Goal: Register for event/course

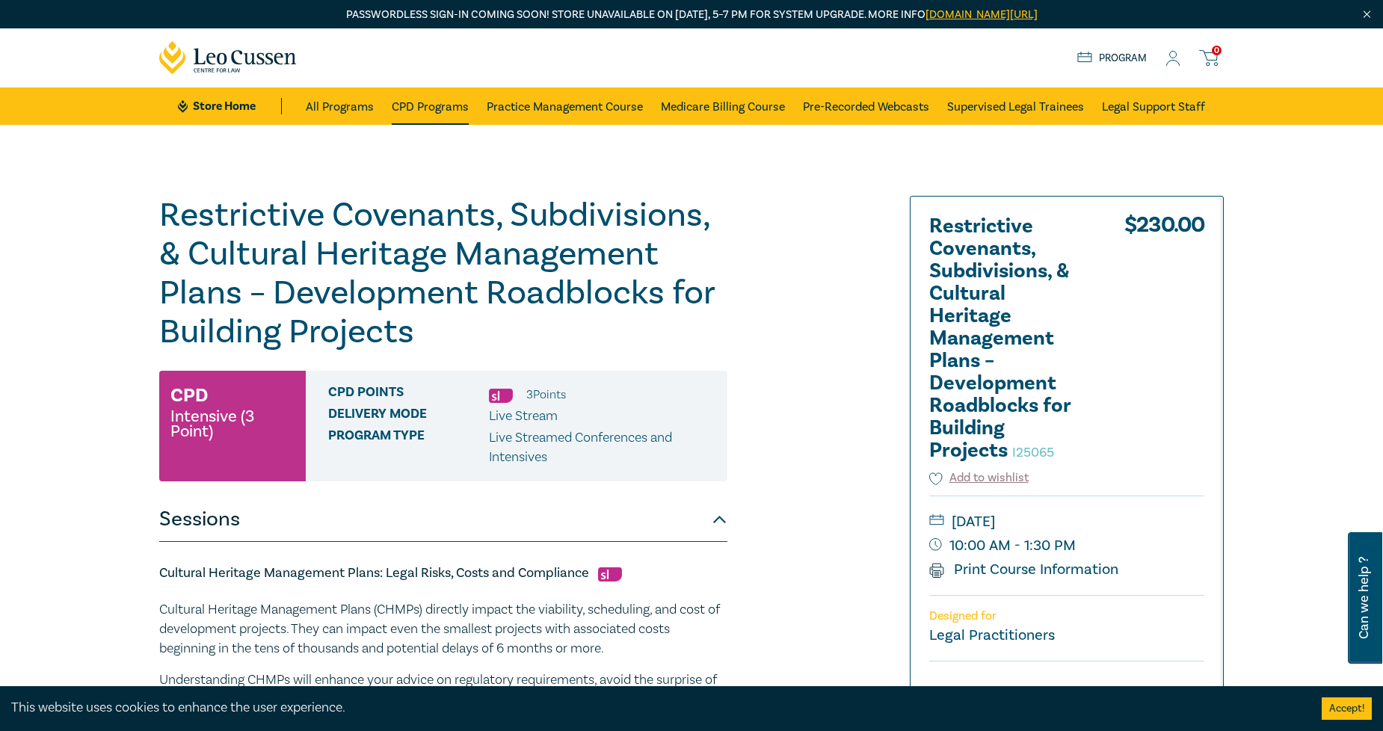
click at [434, 101] on link "CPD Programs" at bounding box center [430, 105] width 77 height 37
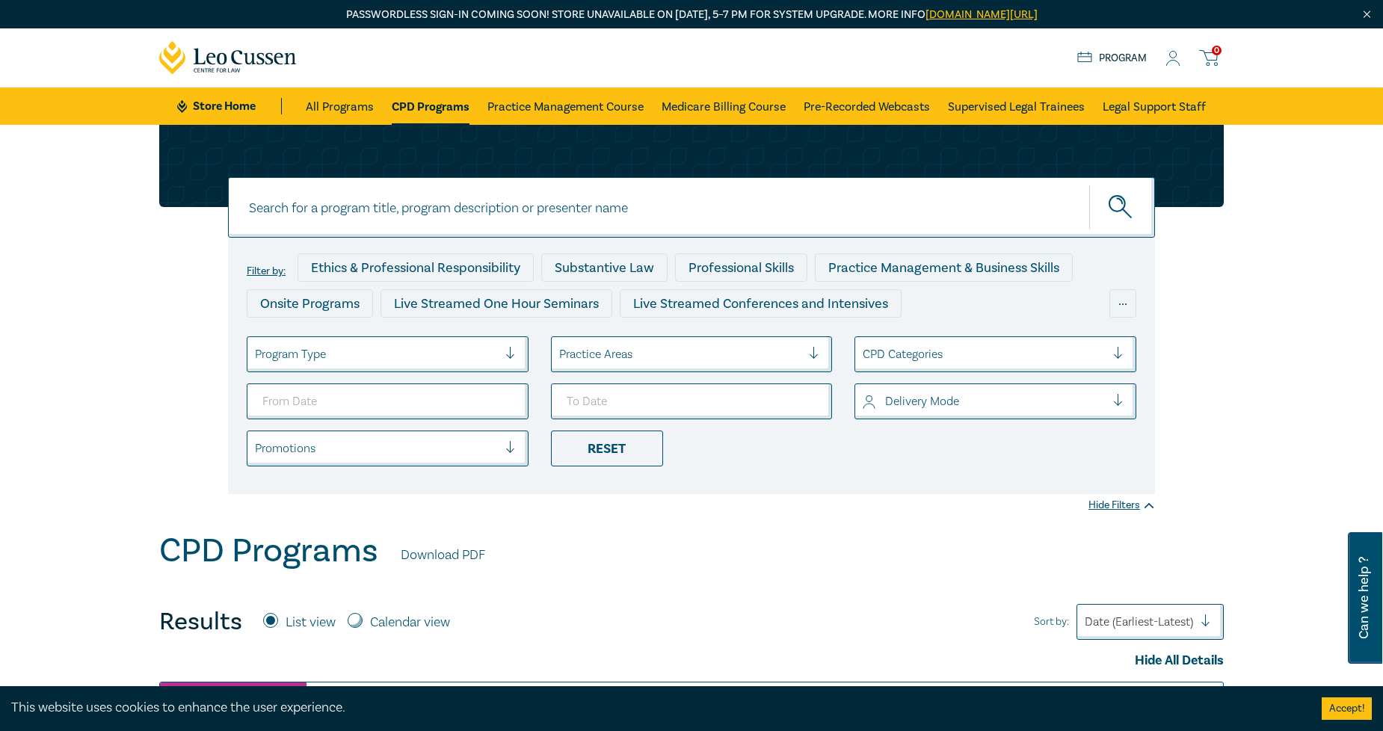
click at [480, 356] on div at bounding box center [376, 354] width 243 height 19
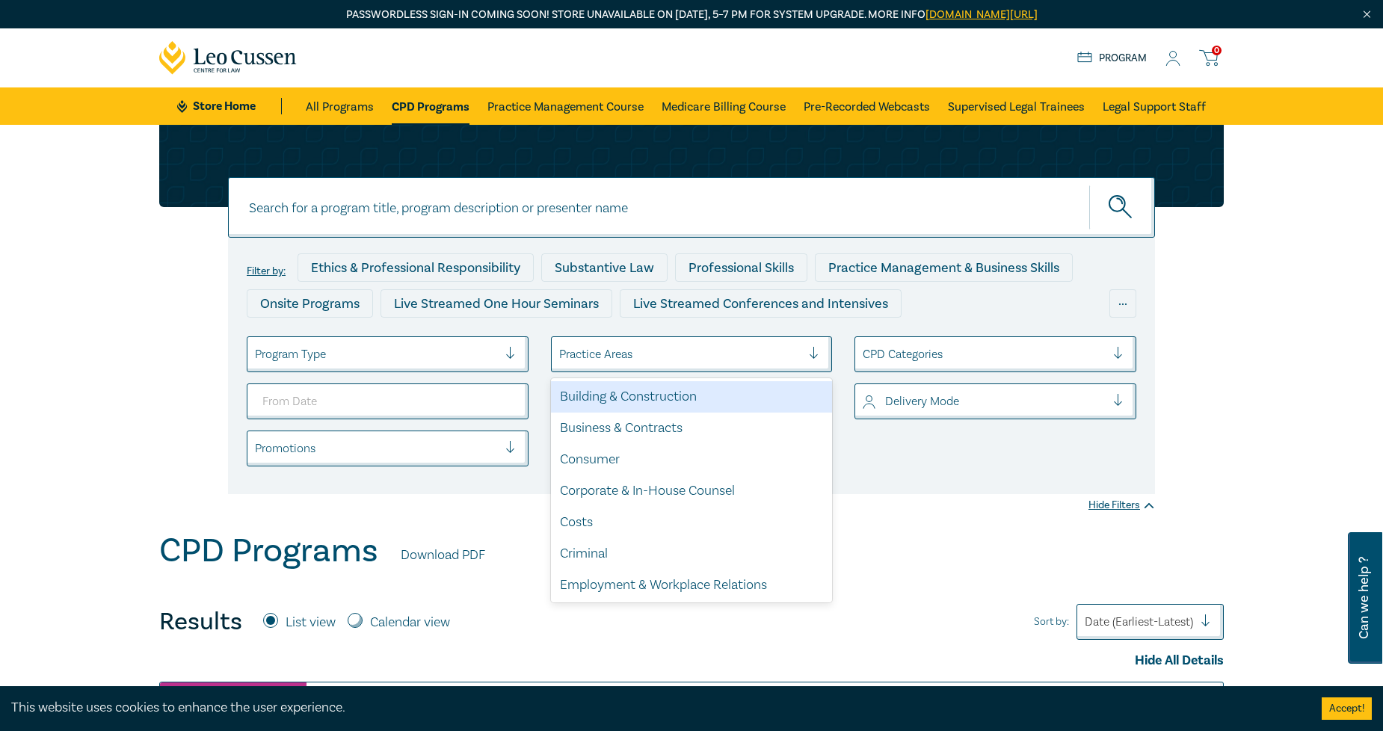
click at [743, 359] on div at bounding box center [680, 354] width 243 height 19
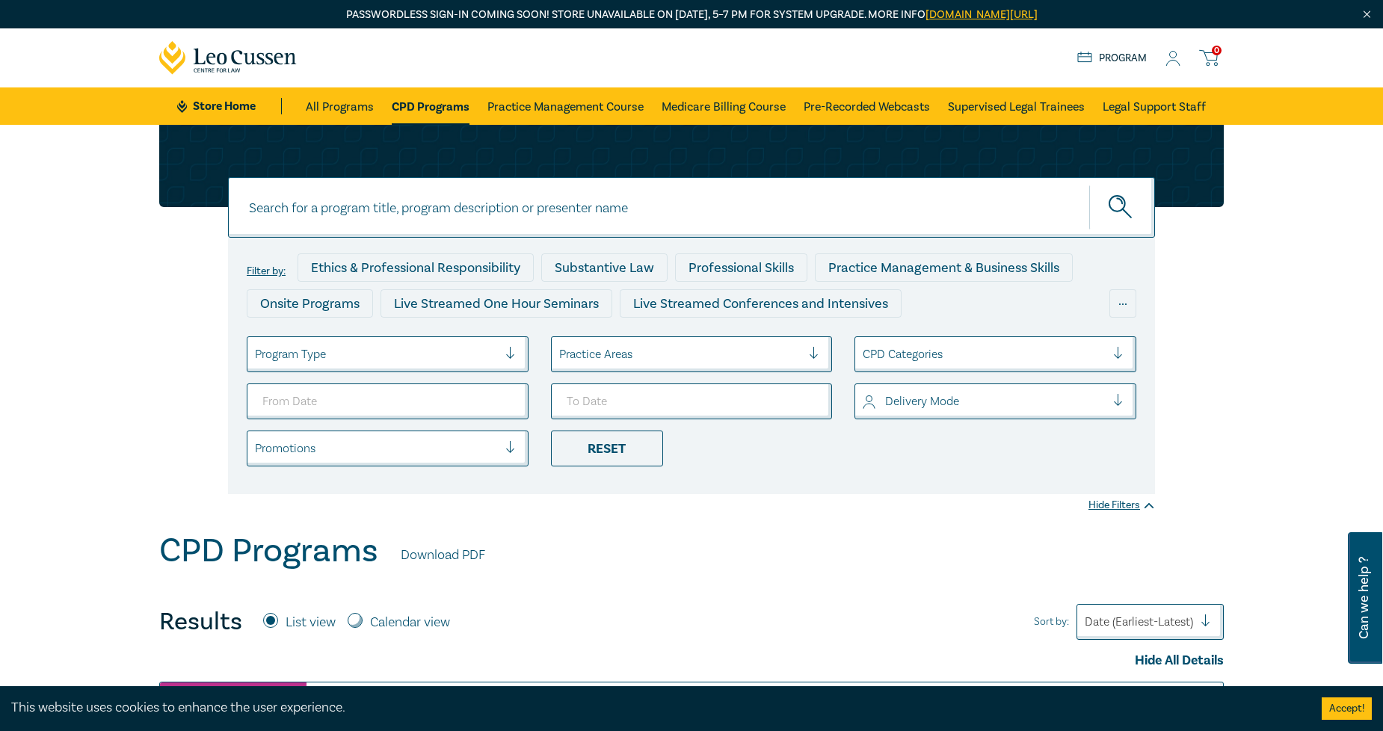
click at [494, 526] on div "Filter by: Ethics & Professional Responsibility Substantive Law Professional Sk…" at bounding box center [691, 328] width 1383 height 407
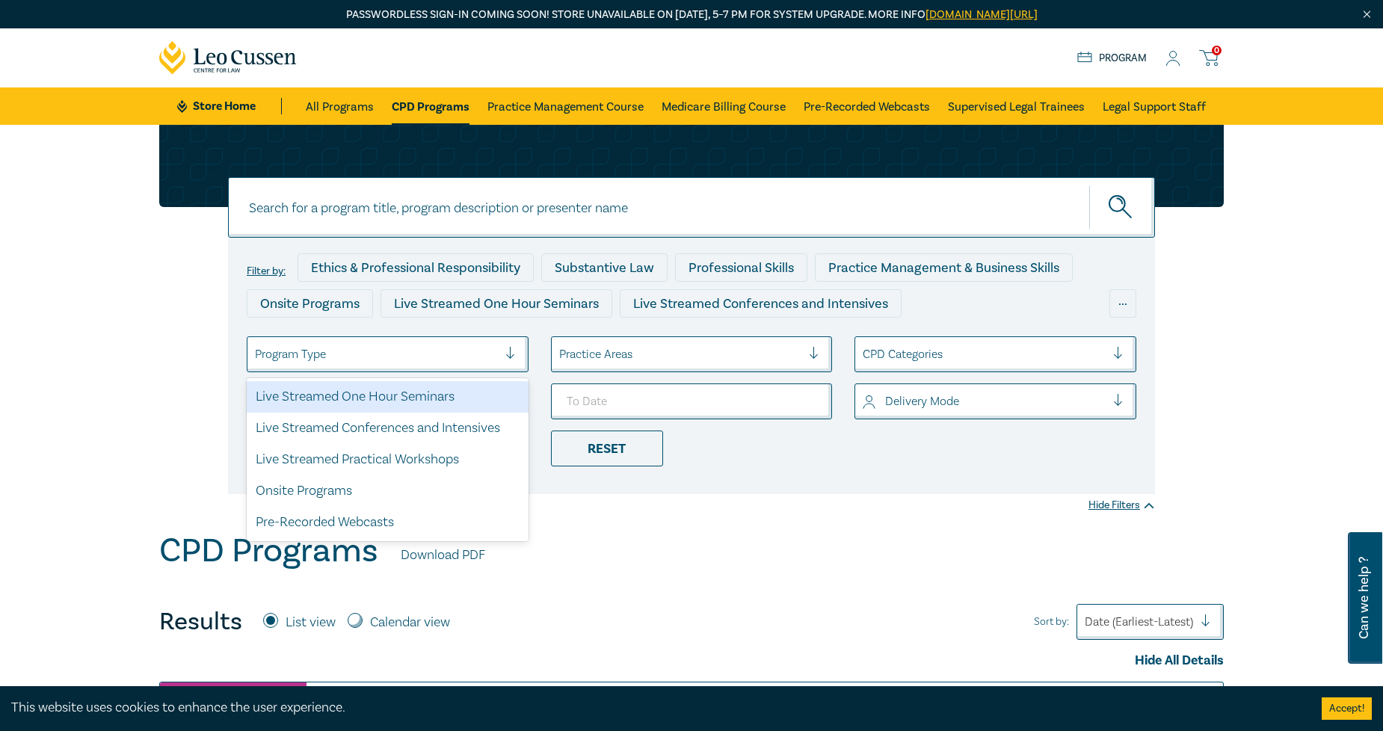
click at [366, 355] on div at bounding box center [376, 354] width 243 height 19
click at [375, 401] on div "Live Streamed One Hour Seminars" at bounding box center [388, 396] width 282 height 31
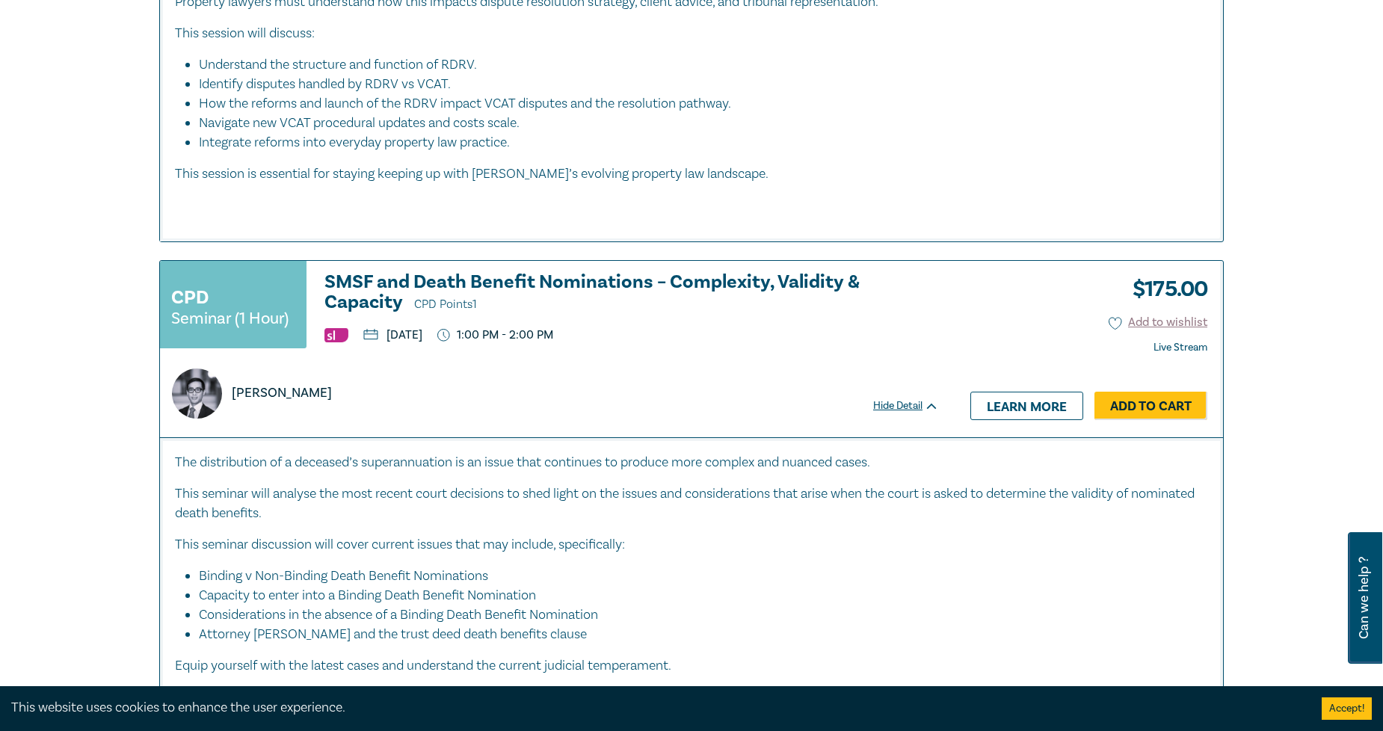
scroll to position [3489, 0]
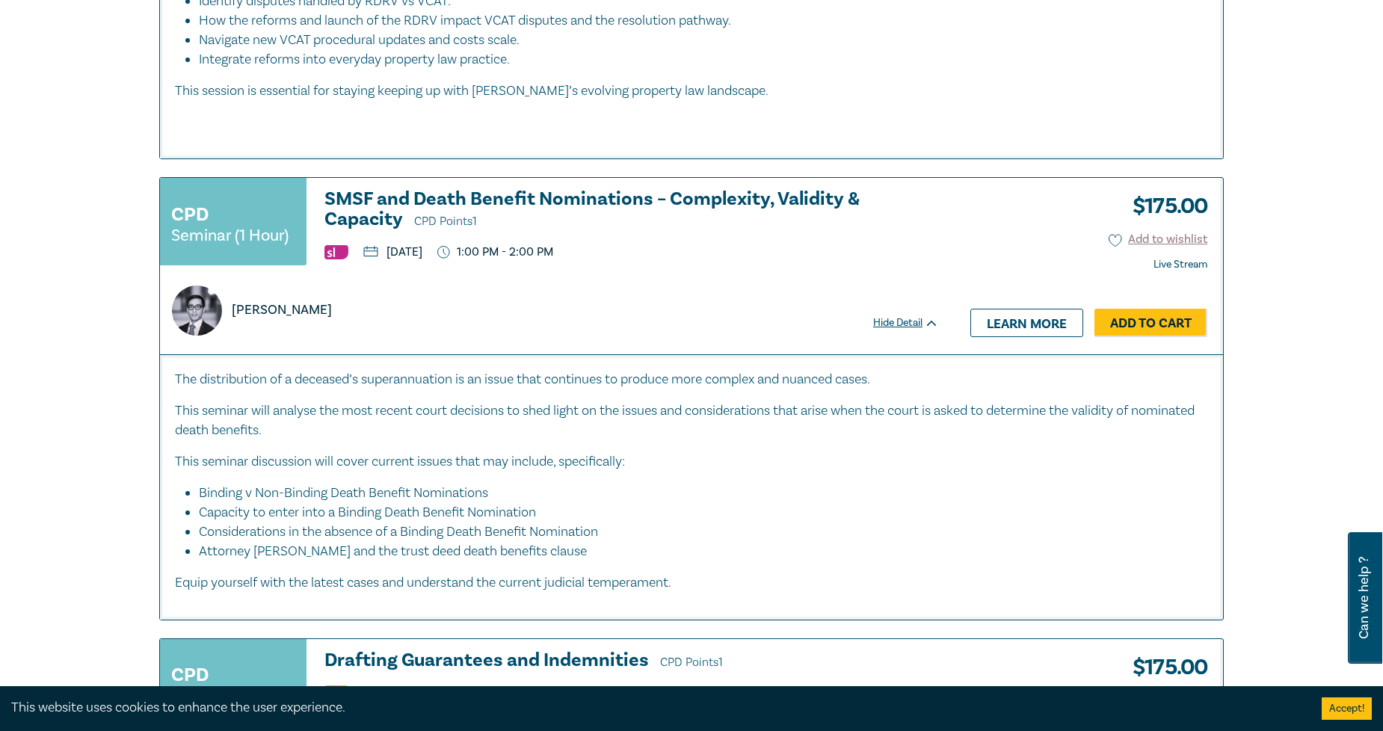
click at [233, 301] on p "[PERSON_NAME]" at bounding box center [282, 310] width 100 height 19
click at [509, 189] on h3 "SMSF and Death Benefit Nominations – Complexity, Validity & Capacity CPD Points…" at bounding box center [632, 210] width 615 height 43
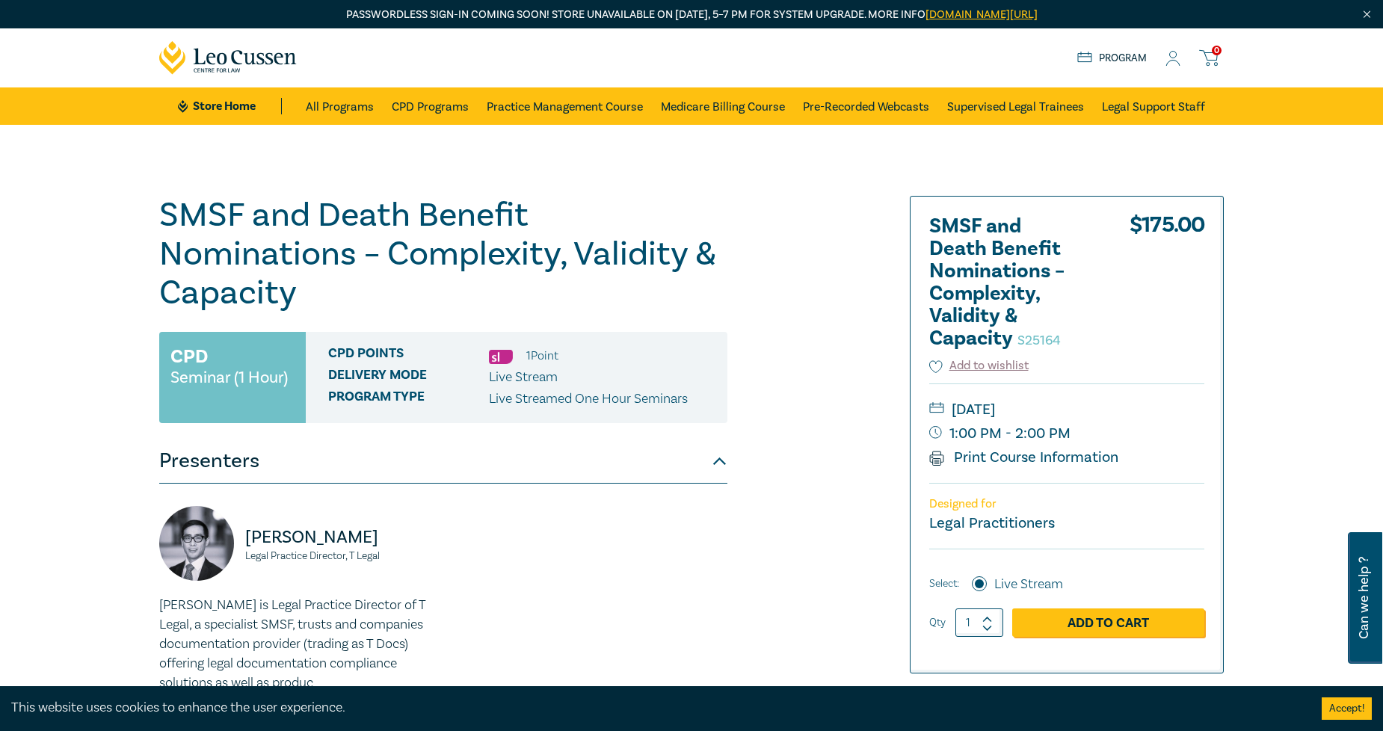
scroll to position [166, 0]
